Goal: Information Seeking & Learning: Find contact information

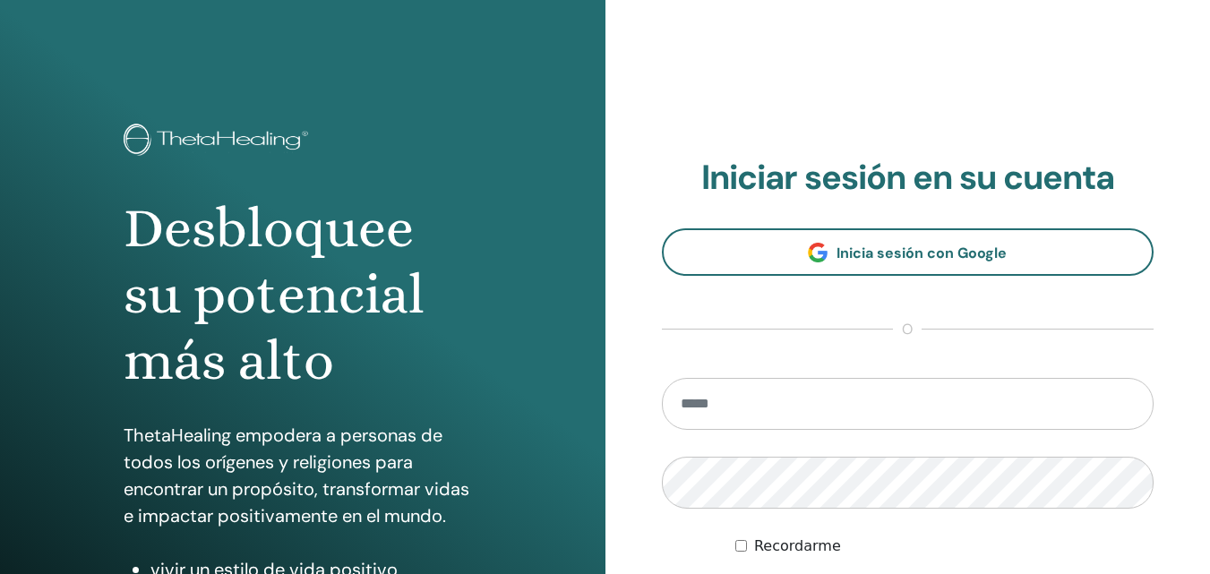
click at [683, 400] on input "email" at bounding box center [908, 404] width 493 height 52
type input "**********"
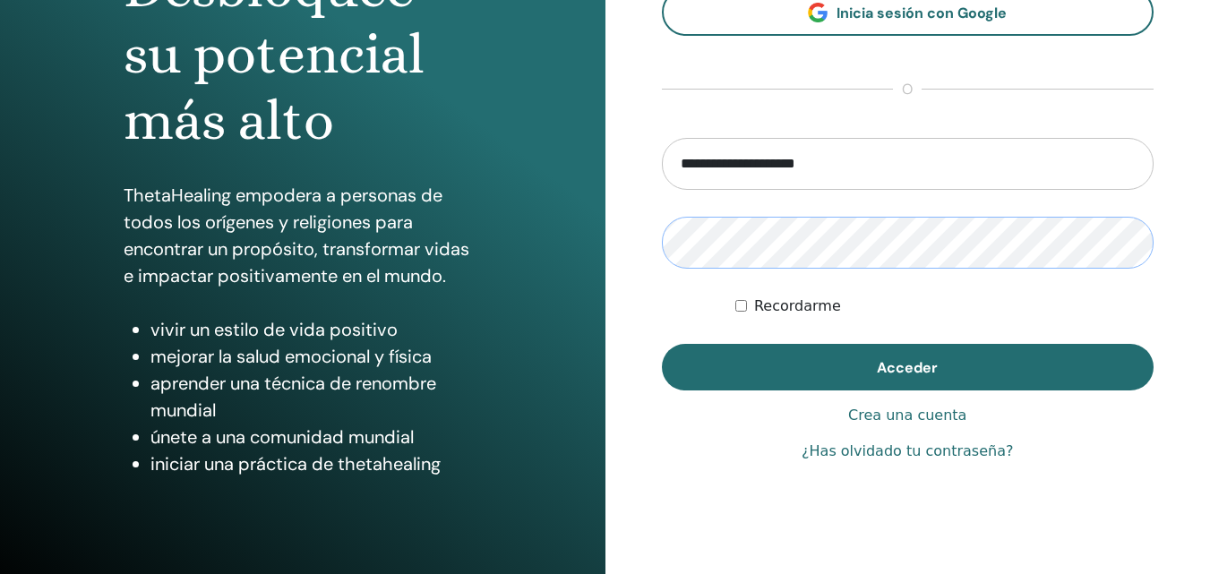
scroll to position [269, 0]
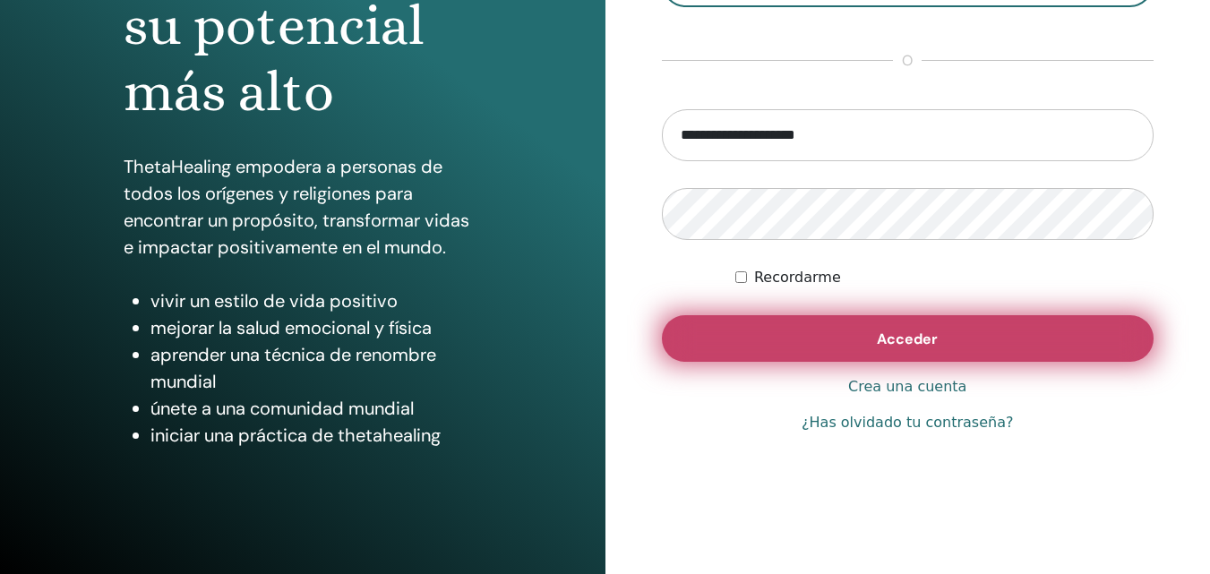
click at [848, 357] on button "Acceder" at bounding box center [908, 338] width 493 height 47
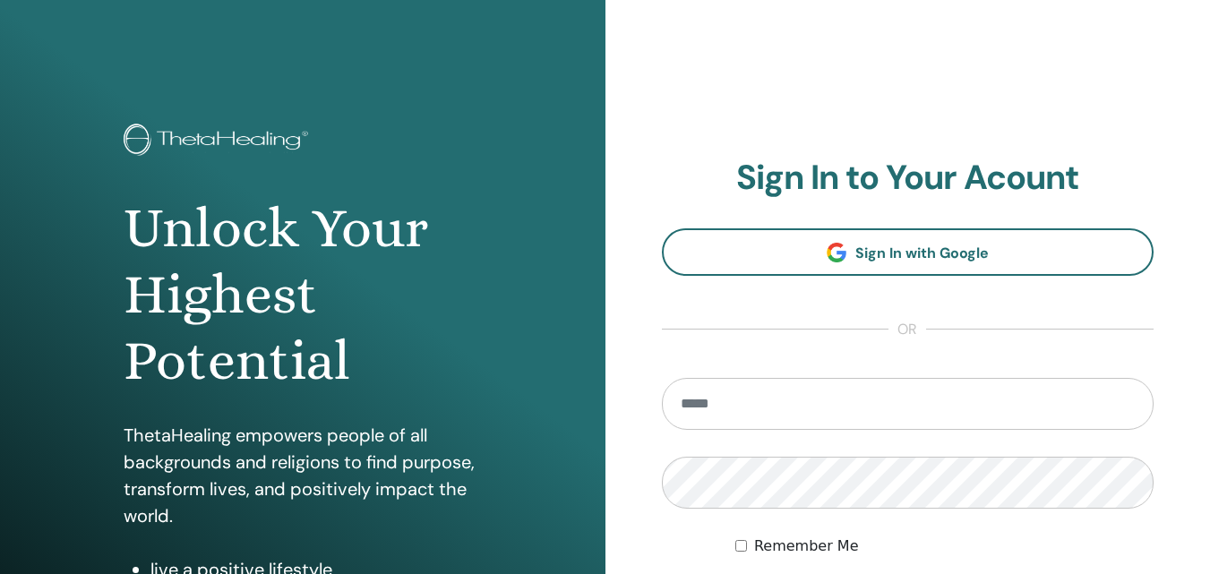
click at [701, 397] on input "email" at bounding box center [908, 404] width 493 height 52
type input "**********"
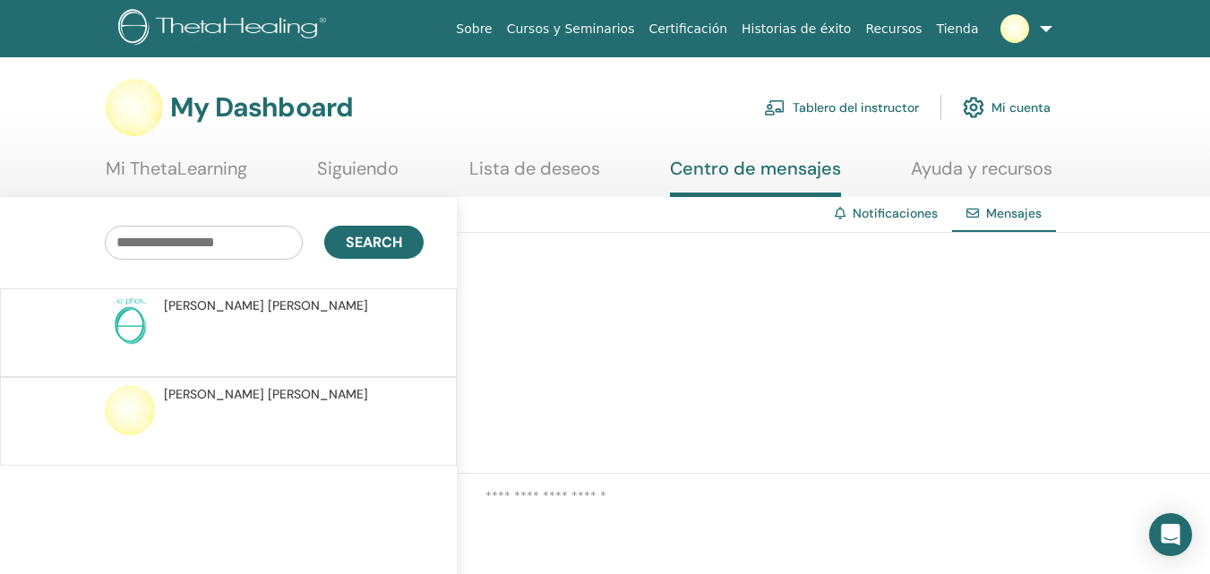
click at [1043, 29] on link at bounding box center [1022, 28] width 73 height 57
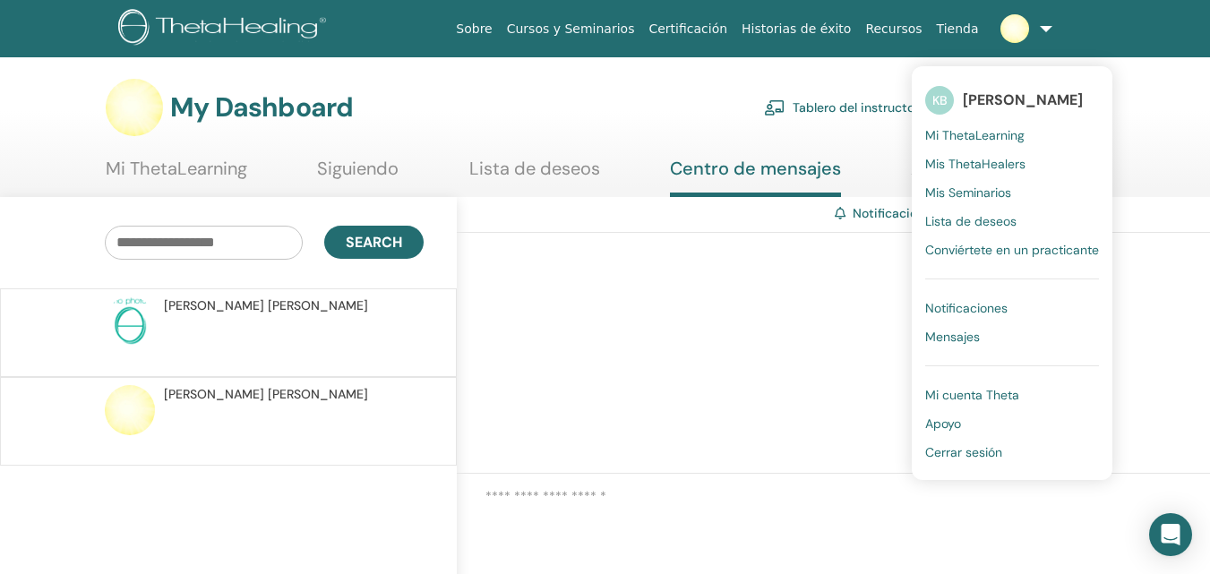
drag, startPoint x: 964, startPoint y: 309, endPoint x: 976, endPoint y: 310, distance: 11.7
click at [967, 310] on span "Notificaciones" at bounding box center [967, 308] width 82 height 16
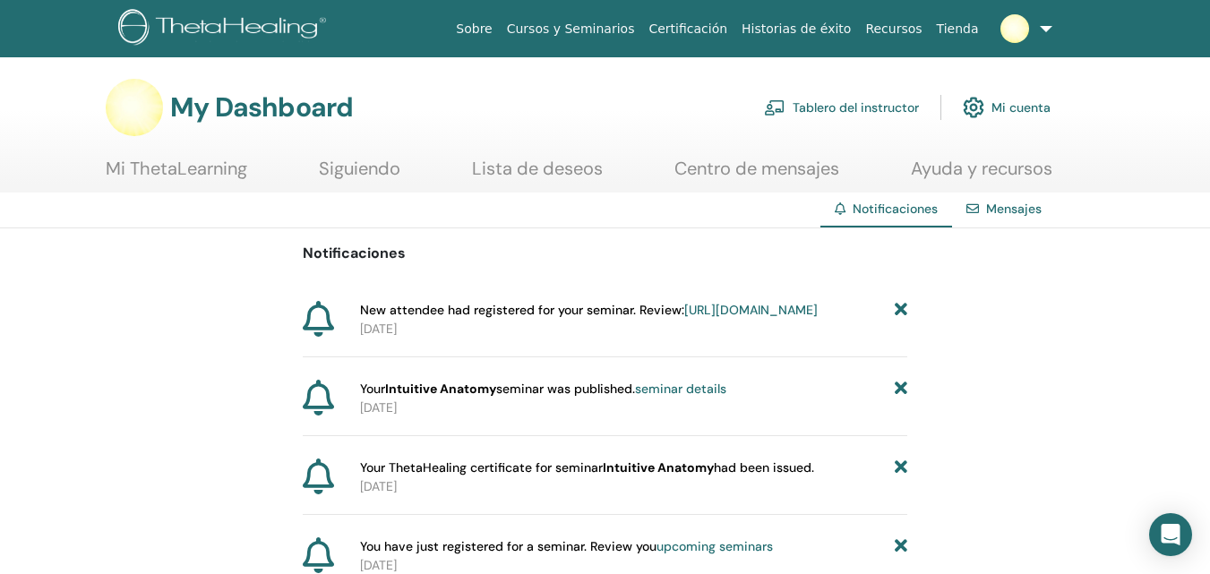
drag, startPoint x: 1001, startPoint y: 169, endPoint x: 1011, endPoint y: 168, distance: 10.0
click at [1001, 168] on link "Ayuda y recursos" at bounding box center [982, 175] width 142 height 35
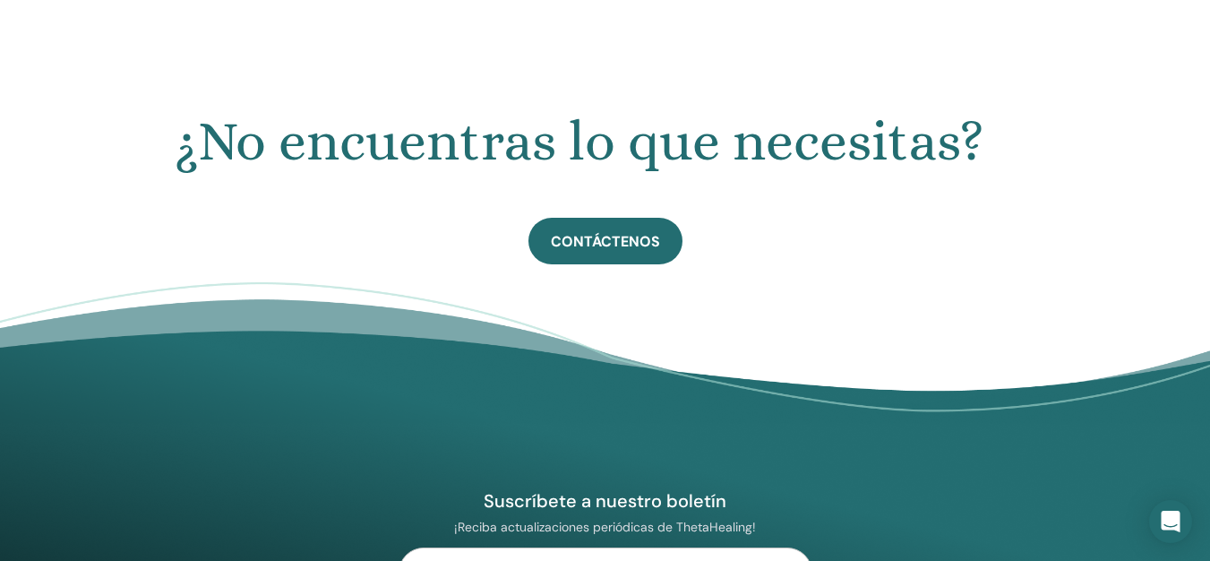
scroll to position [788, 0]
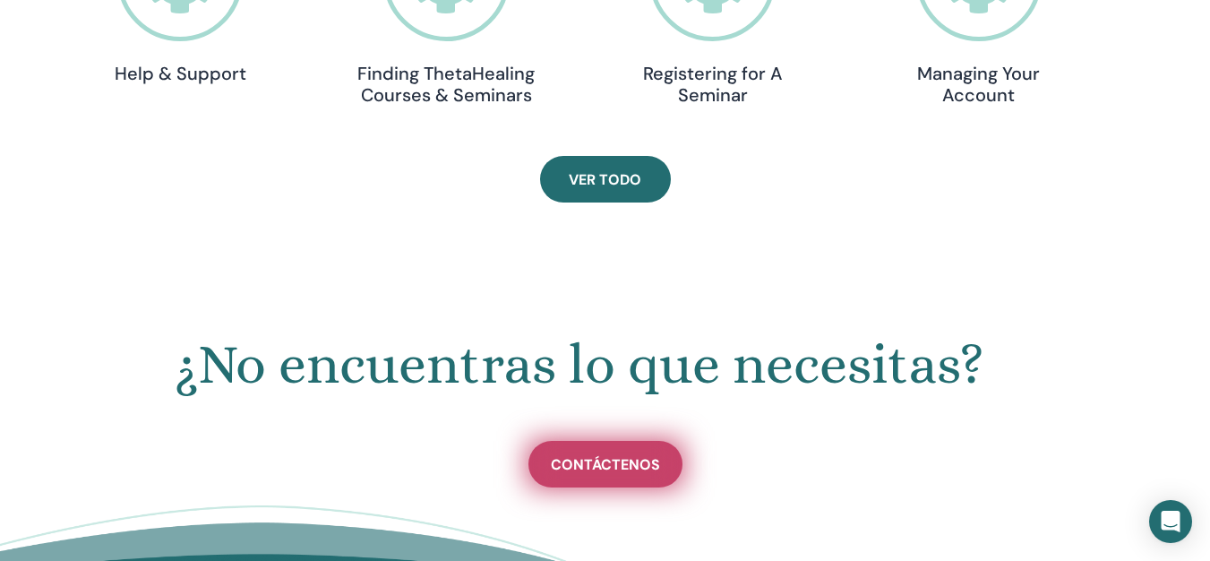
click at [636, 469] on span "Contáctenos" at bounding box center [605, 464] width 109 height 19
